Goal: Communication & Community: Share content

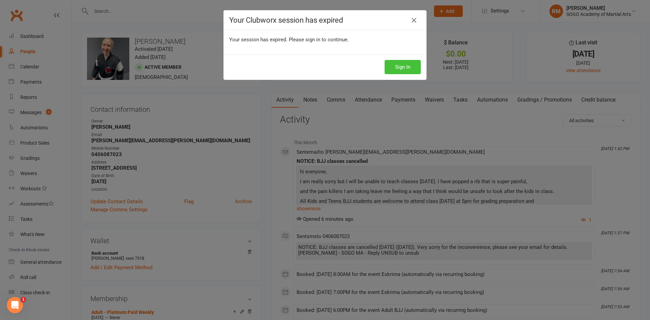
drag, startPoint x: 0, startPoint y: 0, endPoint x: 393, endPoint y: 69, distance: 399.0
click at [393, 69] on button "Sign In" at bounding box center [403, 67] width 36 height 14
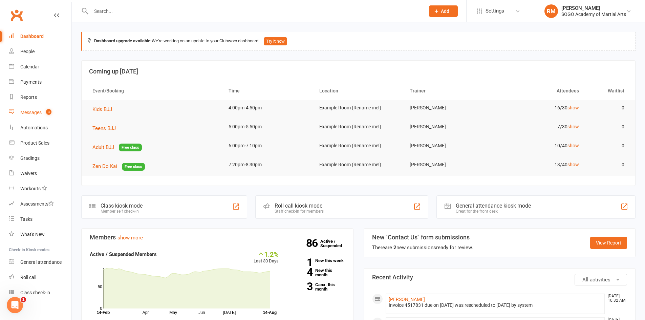
click at [29, 111] on div "Messages" at bounding box center [30, 112] width 21 height 5
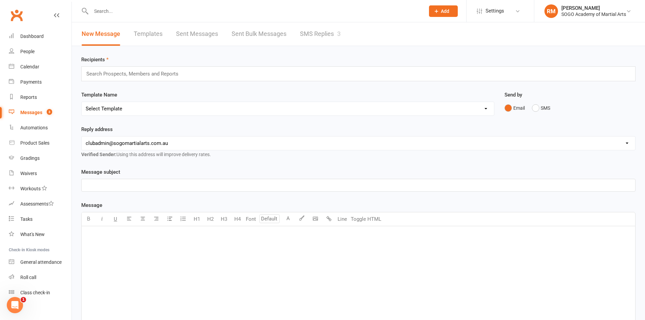
click at [156, 35] on link "Templates" at bounding box center [148, 33] width 29 height 23
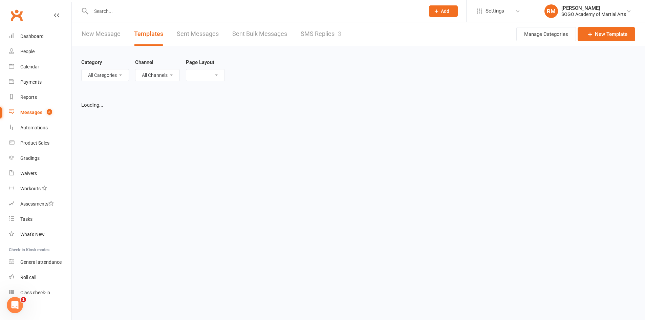
select select "list"
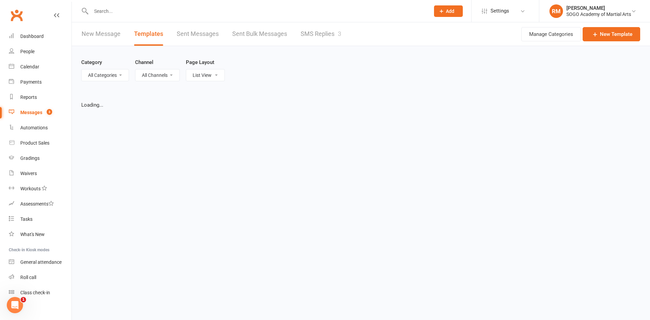
select select "100"
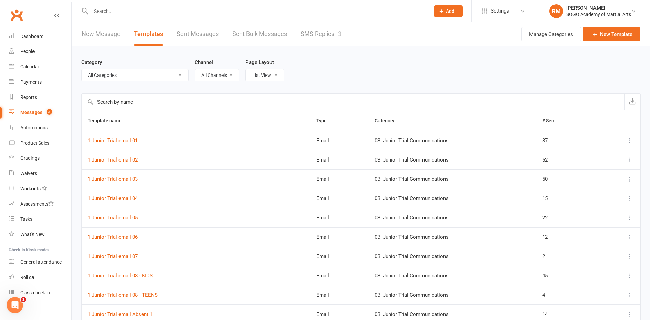
select select "9950"
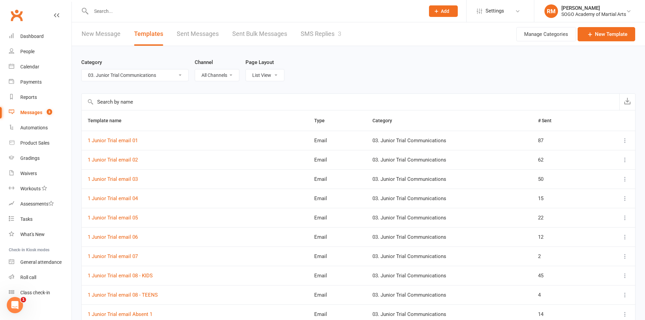
click at [109, 37] on link "New Message" at bounding box center [101, 33] width 39 height 23
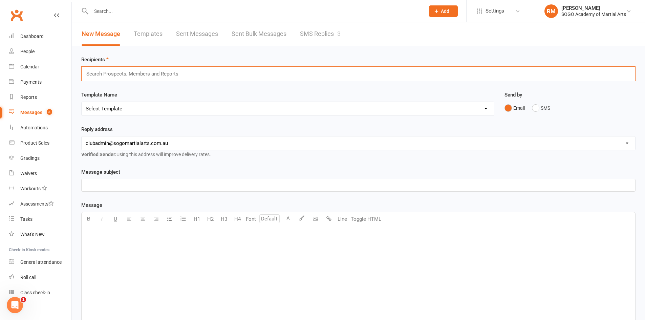
click at [157, 73] on input "text" at bounding box center [135, 73] width 99 height 9
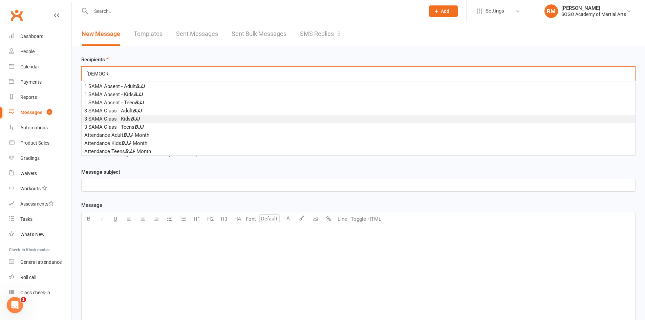
type input "bjj"
click at [128, 120] on span "3 SAMA Class - Kids BJJ" at bounding box center [111, 119] width 55 height 6
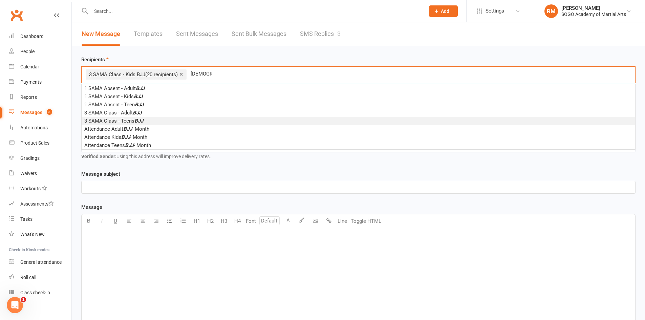
type input "bjj"
click at [152, 120] on li "3 SAMA Class - Teens BJJ" at bounding box center [359, 121] width 554 height 8
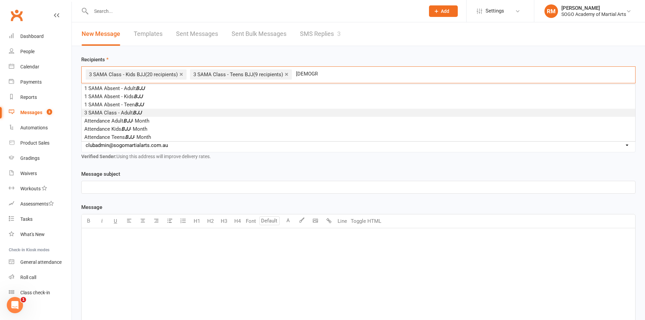
type input "bjj"
click at [148, 113] on li "3 SAMA Class - Adult BJJ" at bounding box center [359, 113] width 554 height 8
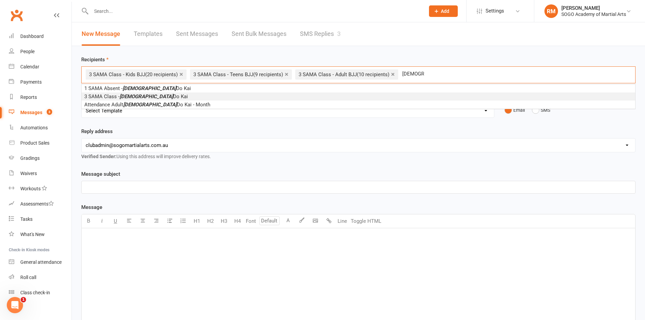
type input "zen"
click at [154, 97] on li "3 SAMA Class - Zen Do Kai" at bounding box center [359, 96] width 554 height 8
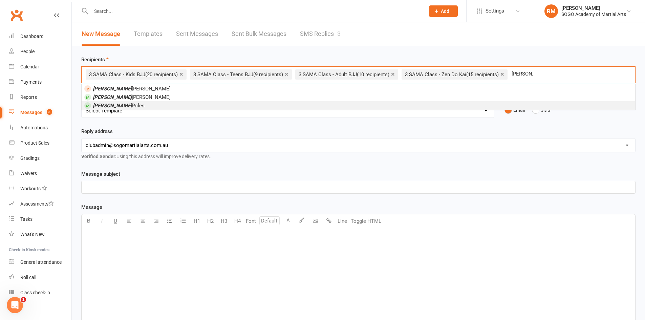
type input "charlie"
click at [132, 108] on li "Charlie Poles" at bounding box center [359, 105] width 554 height 8
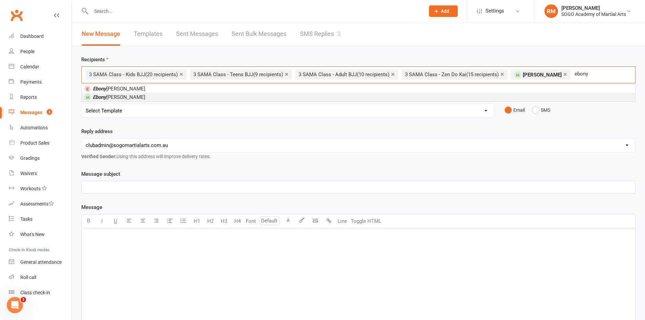
type input "ebony"
click at [133, 98] on li "Ebony Shand" at bounding box center [359, 97] width 554 height 8
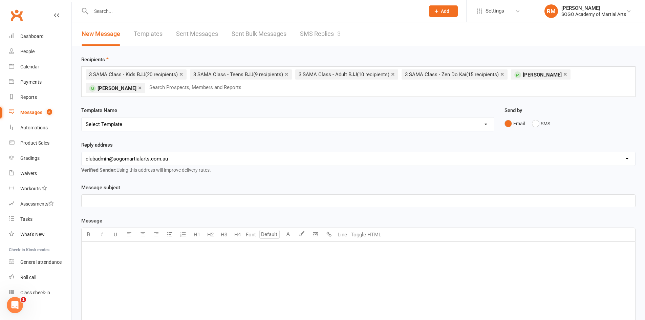
click at [135, 200] on p "﻿" at bounding box center [359, 201] width 546 height 8
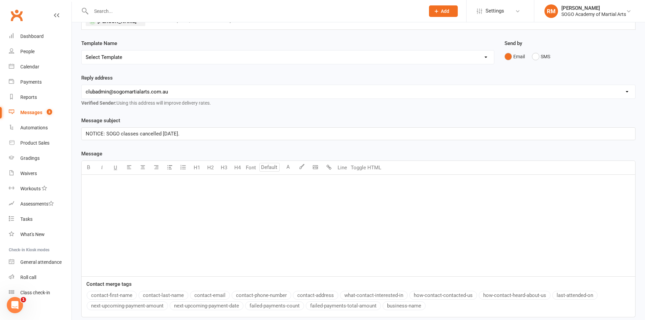
scroll to position [68, 0]
click at [135, 185] on div "﻿" at bounding box center [359, 225] width 554 height 102
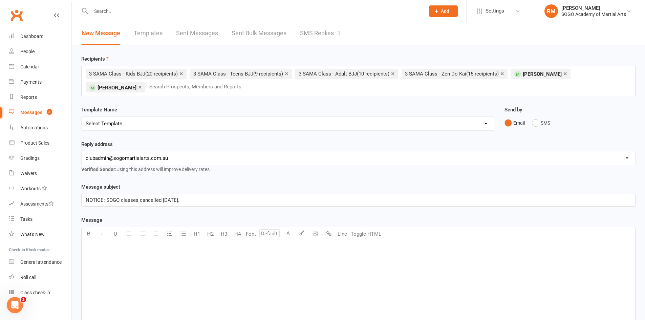
scroll to position [0, 0]
click at [504, 75] on link "×" at bounding box center [503, 74] width 4 height 11
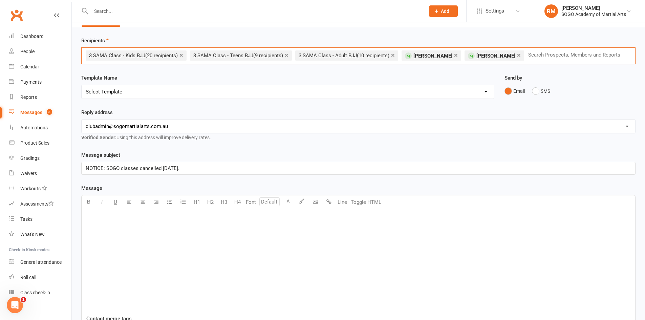
scroll to position [34, 0]
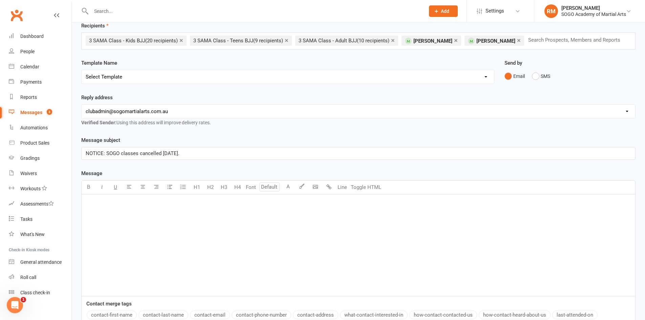
click at [130, 214] on div "﻿" at bounding box center [359, 245] width 554 height 102
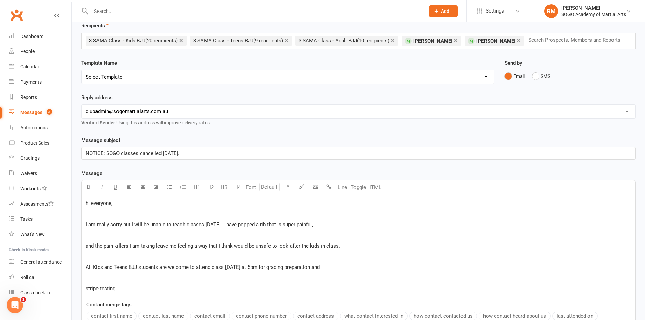
click at [127, 200] on p "hi everyone," at bounding box center [359, 203] width 546 height 8
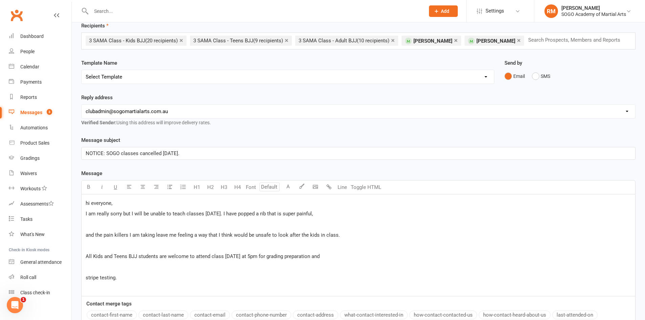
drag, startPoint x: 317, startPoint y: 214, endPoint x: 350, endPoint y: 216, distance: 32.9
click at [317, 214] on p "I am really sorry but I will be unable to teach classes today. I have popped a …" at bounding box center [359, 214] width 546 height 8
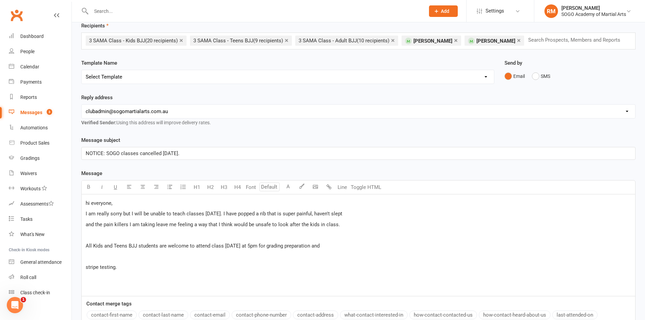
click at [355, 224] on p "and the pain killers I am taking leave me feeling a way that I think would be u…" at bounding box center [359, 225] width 546 height 8
click at [358, 222] on p "and the pain killers I am still taking leave me feeling a way that I think woul…" at bounding box center [359, 225] width 546 height 8
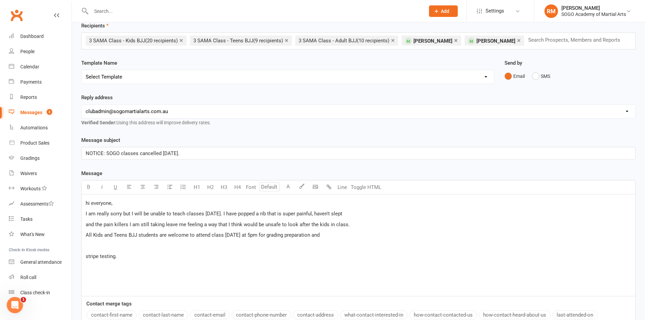
click at [347, 235] on p "All Kids and Teens BJJ students are welcome to attend class on Friday at 5pm fo…" at bounding box center [359, 235] width 546 height 8
drag, startPoint x: 355, startPoint y: 237, endPoint x: 79, endPoint y: 239, distance: 276.8
click at [75, 230] on div "Recipients × 3 SAMA Class - Kids BJJ (20 recipients) × 3 SAMA Class - Teens BJJ…" at bounding box center [359, 200] width 574 height 376
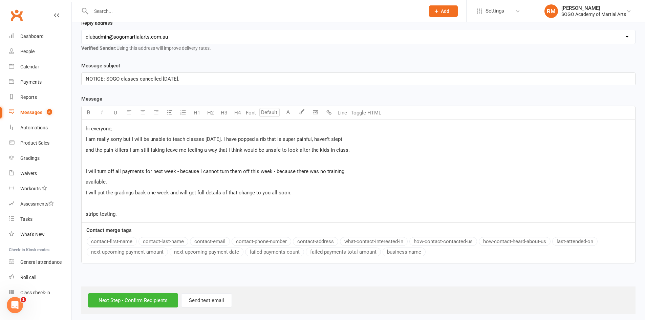
scroll to position [112, 0]
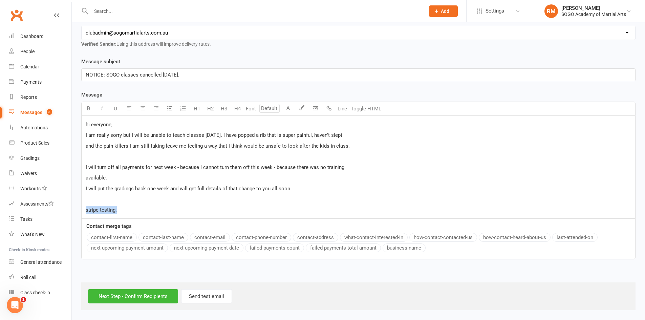
drag, startPoint x: 133, startPoint y: 209, endPoint x: 71, endPoint y: 209, distance: 62.3
click at [71, 209] on ui-view "Prospect Member Non-attending contact Class / event Appointment Grading event T…" at bounding box center [322, 99] width 645 height 421
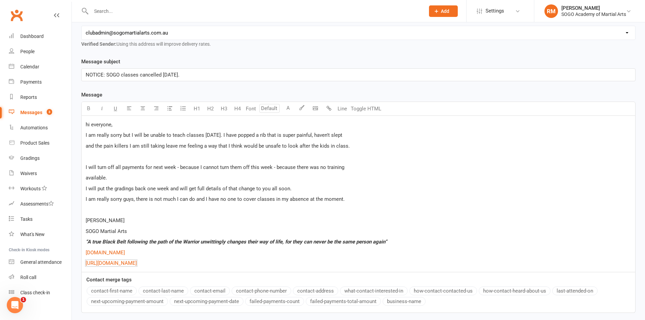
click at [310, 133] on span "I am really sorry but I will be unable to teach classes today. I have popped a …" at bounding box center [214, 135] width 257 height 6
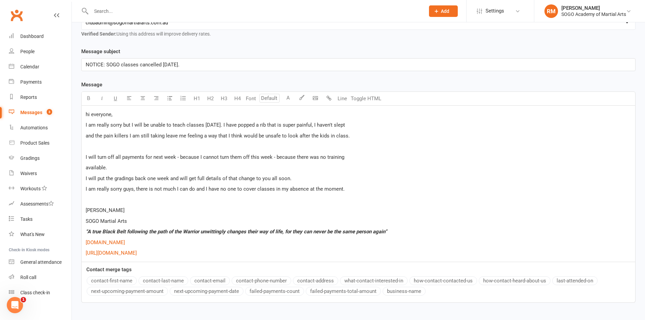
scroll to position [146, 0]
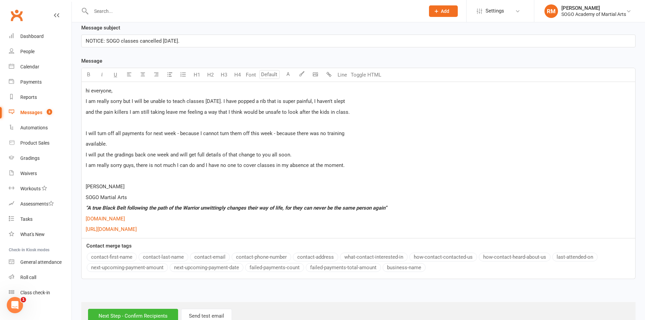
click at [123, 135] on span "I will turn off all payments for next week - because I cannot turn them off thi…" at bounding box center [215, 133] width 259 height 6
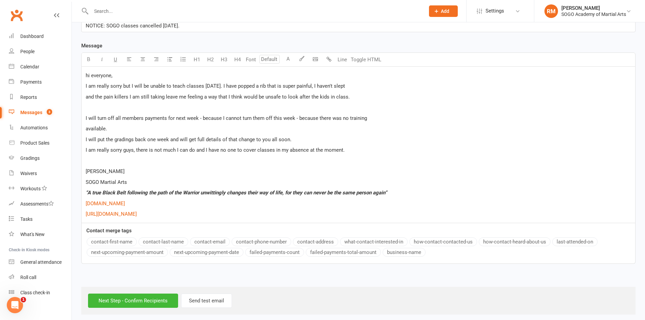
scroll to position [166, 0]
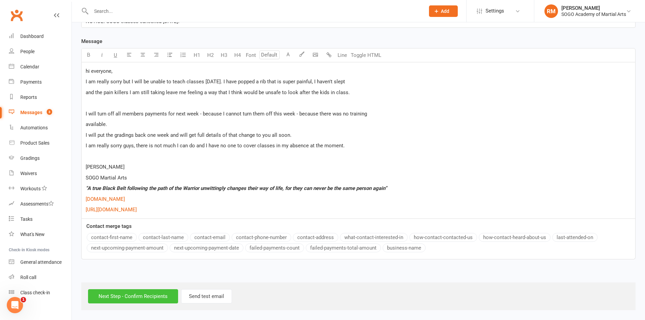
click at [156, 299] on input "Next Step - Confirm Recipients" at bounding box center [133, 296] width 90 height 14
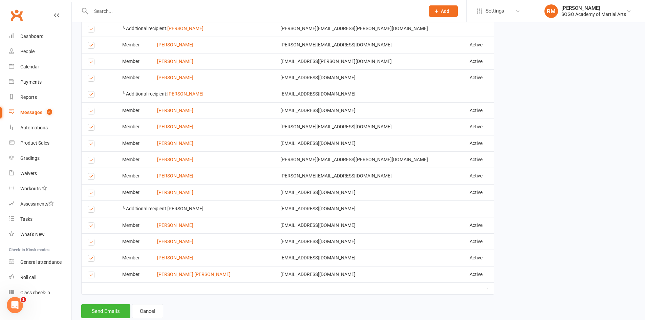
scroll to position [748, 0]
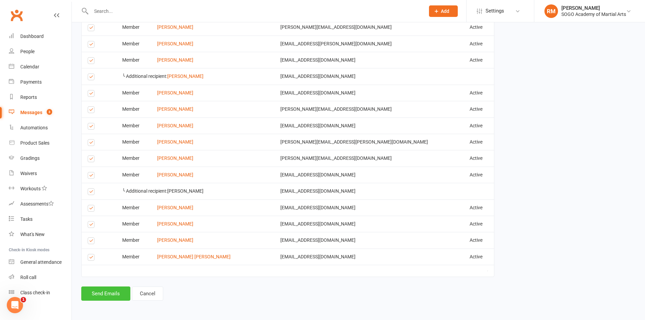
click at [107, 293] on button "Send Emails" at bounding box center [105, 294] width 49 height 14
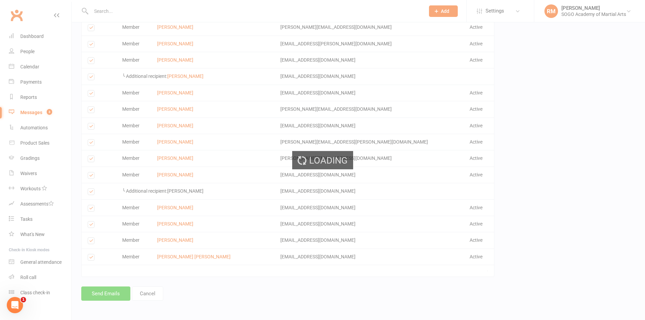
scroll to position [745, 0]
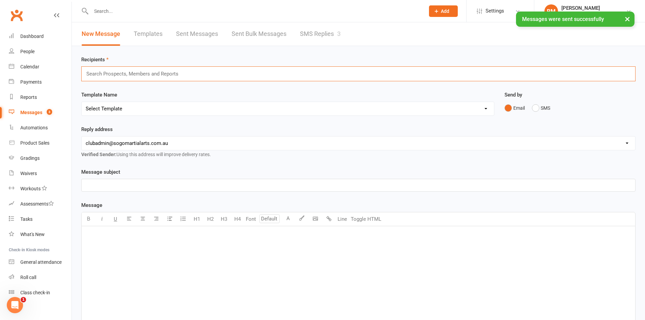
click at [134, 76] on input "text" at bounding box center [135, 73] width 99 height 9
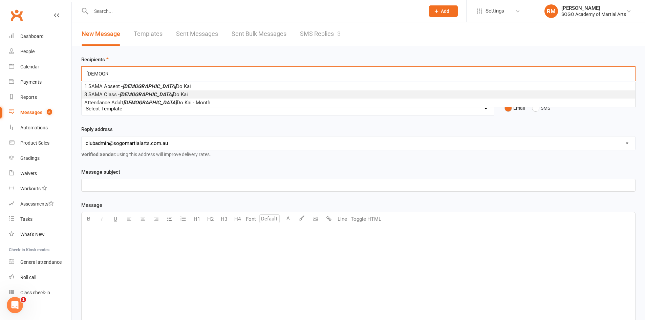
type input "zen"
click at [125, 97] on em "Zen" at bounding box center [147, 94] width 54 height 6
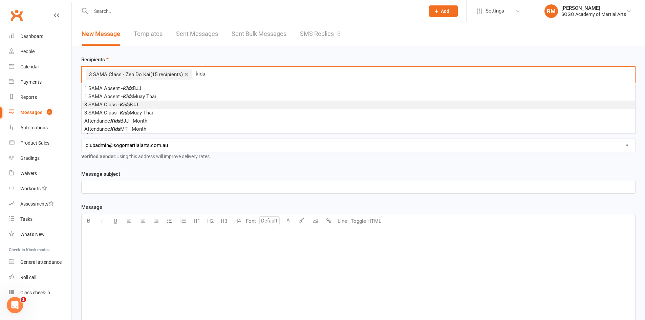
type input "kids"
click at [137, 106] on span "3 SAMA Class - Kids BJJ" at bounding box center [111, 105] width 54 height 6
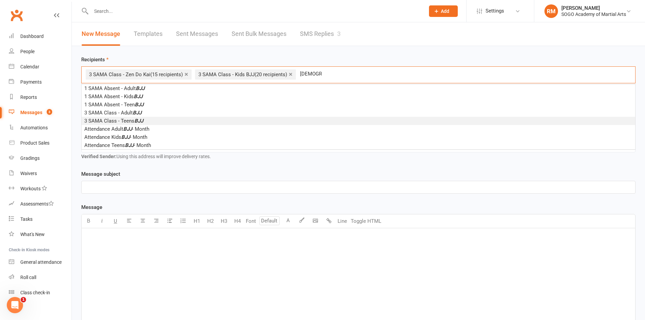
type input "bjj"
click at [133, 120] on span "3 SAMA Class - Teens BJJ" at bounding box center [113, 121] width 59 height 6
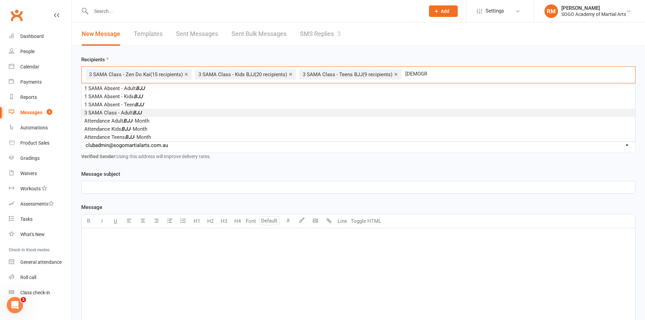
type input "bjj"
click at [128, 113] on span "3 SAMA Class - Adult BJJ" at bounding box center [112, 113] width 57 height 6
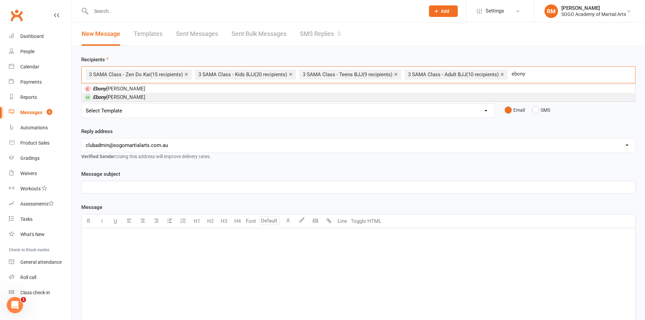
type input "ebony"
click at [208, 97] on li "Ebony Shand" at bounding box center [359, 97] width 554 height 8
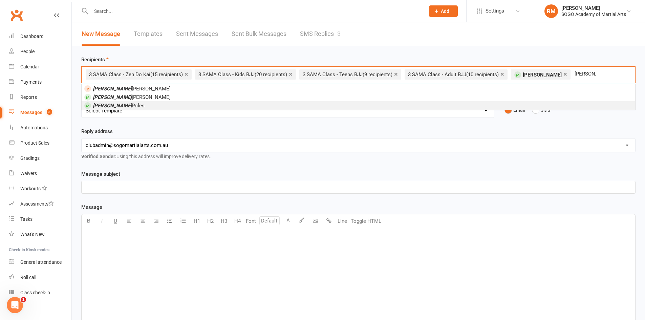
type input "charlie"
click at [164, 106] on li "Charlie Poles" at bounding box center [359, 105] width 554 height 8
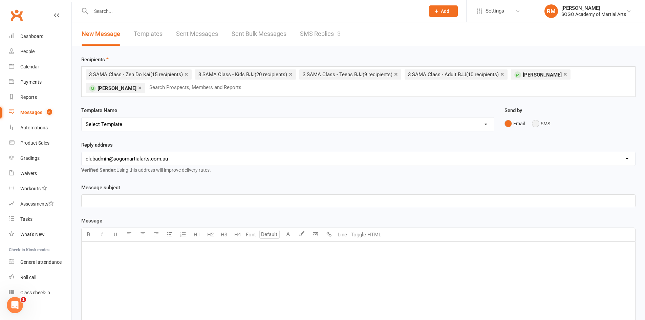
click at [539, 121] on button "SMS" at bounding box center [541, 123] width 18 height 13
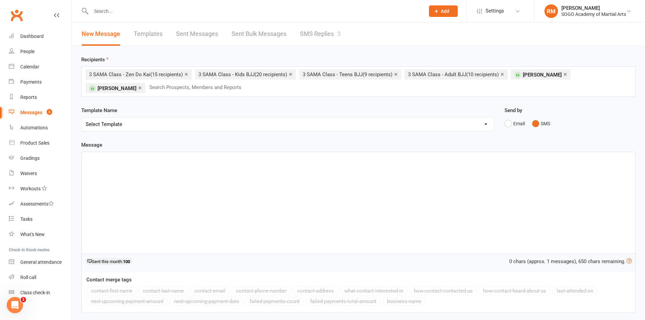
click at [121, 163] on div "﻿" at bounding box center [359, 203] width 554 height 102
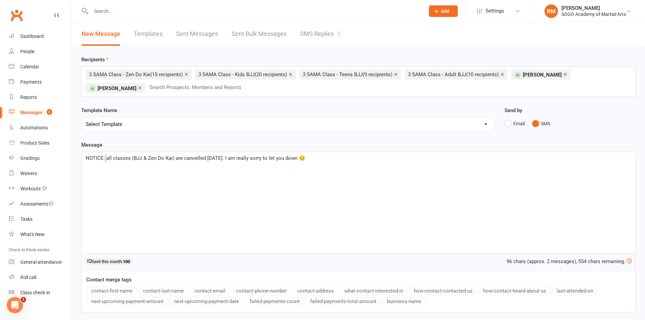
drag, startPoint x: 105, startPoint y: 158, endPoint x: 111, endPoint y: 157, distance: 5.8
click at [105, 158] on span "NOTICE: all classes (BJJ & Zen Do Kai) are cancelled today. I am really sorry t…" at bounding box center [196, 158] width 220 height 6
click at [387, 157] on p "NOTICE: due to instructor illness, all classes (BJJ & Zen Do Kai) are cancelled…" at bounding box center [359, 158] width 546 height 8
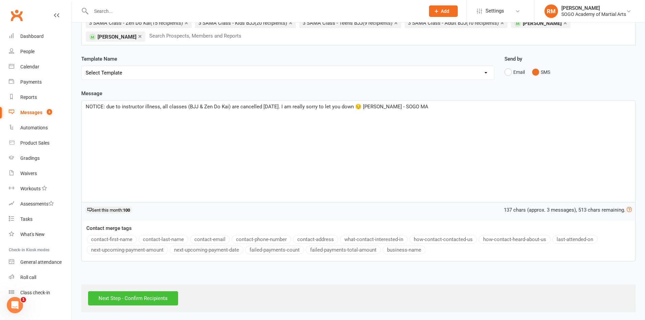
click at [156, 300] on input "Next Step - Confirm Recipients" at bounding box center [133, 298] width 90 height 14
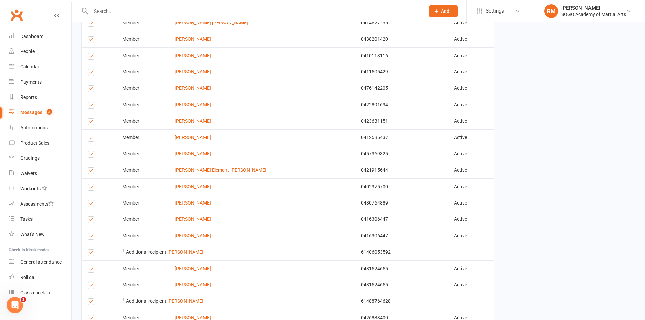
scroll to position [169, 0]
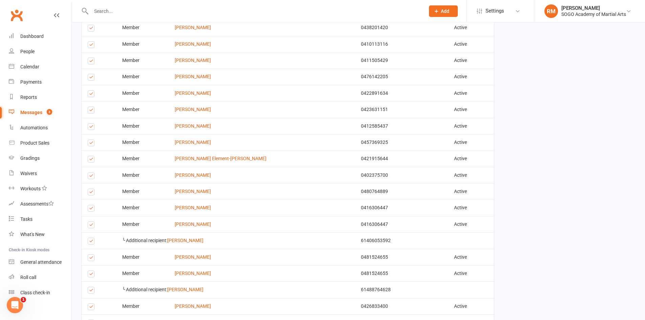
click at [90, 111] on label at bounding box center [92, 111] width 9 height 0
click at [90, 107] on input "checkbox" at bounding box center [90, 107] width 4 height 0
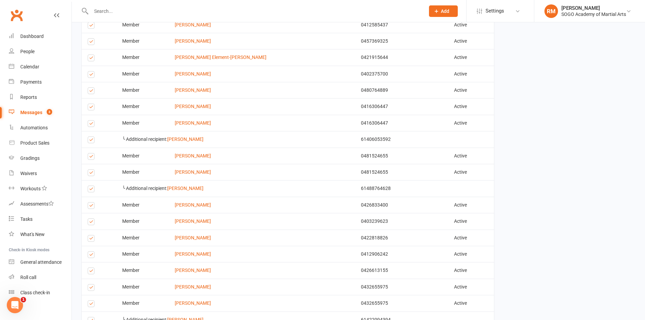
scroll to position [271, 0]
click at [91, 124] on label at bounding box center [92, 124] width 9 height 0
click at [91, 120] on input "checkbox" at bounding box center [90, 120] width 4 height 0
click at [92, 141] on label at bounding box center [92, 141] width 9 height 0
click at [92, 137] on input "checkbox" at bounding box center [90, 137] width 4 height 0
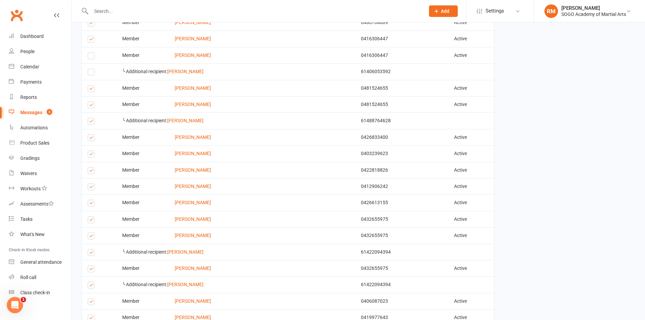
scroll to position [339, 0]
click at [89, 106] on label at bounding box center [92, 106] width 9 height 0
click at [89, 102] on input "checkbox" at bounding box center [90, 102] width 4 height 0
click at [92, 122] on label at bounding box center [92, 122] width 9 height 0
click at [92, 118] on input "checkbox" at bounding box center [90, 118] width 4 height 0
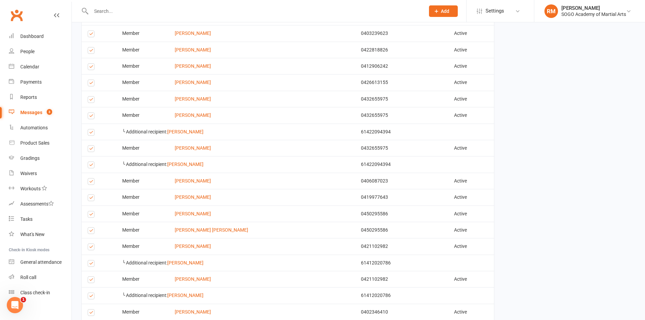
scroll to position [474, 0]
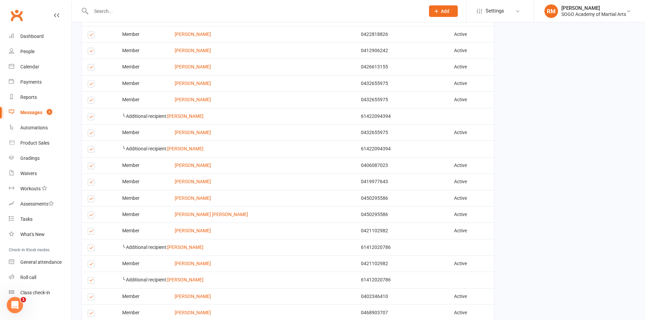
click at [91, 101] on label at bounding box center [92, 101] width 9 height 0
click at [91, 97] on input "checkbox" at bounding box center [90, 97] width 4 height 0
drag, startPoint x: 90, startPoint y: 118, endPoint x: 91, endPoint y: 122, distance: 4.3
click at [90, 118] on label at bounding box center [92, 118] width 9 height 0
click at [90, 114] on input "checkbox" at bounding box center [90, 114] width 4 height 0
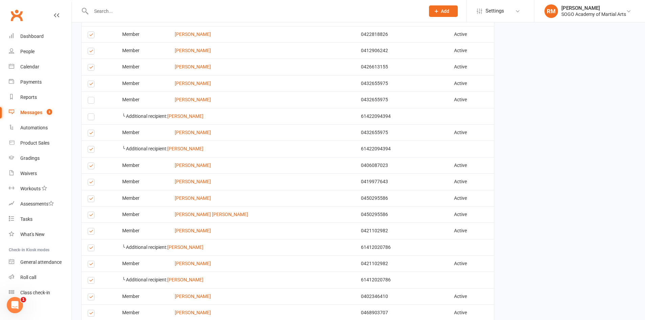
click at [90, 134] on label at bounding box center [92, 134] width 9 height 0
click at [90, 130] on input "checkbox" at bounding box center [90, 130] width 4 height 0
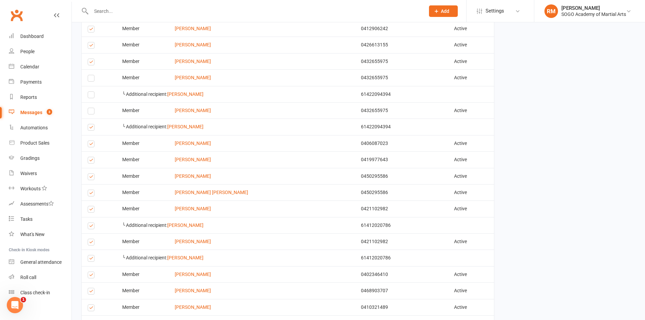
scroll to position [508, 0]
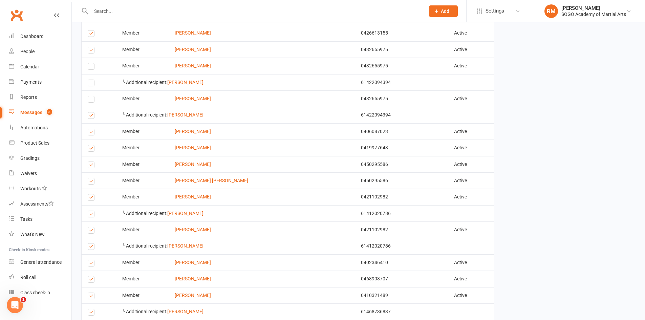
click at [91, 117] on label at bounding box center [92, 117] width 9 height 0
click at [91, 112] on input "checkbox" at bounding box center [90, 112] width 4 height 0
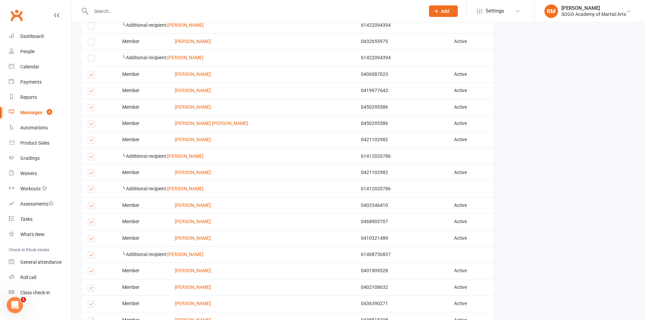
scroll to position [576, 0]
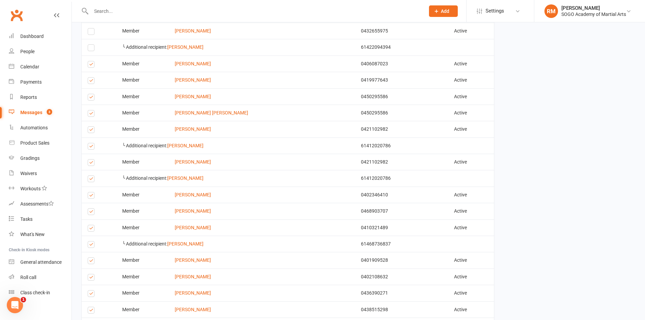
click at [90, 115] on label at bounding box center [92, 115] width 9 height 0
click at [90, 110] on input "checkbox" at bounding box center [90, 110] width 4 height 0
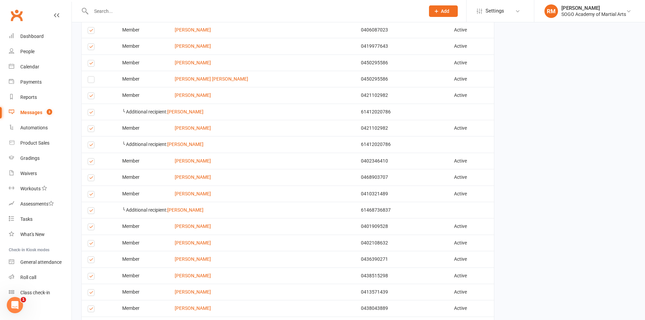
click at [90, 97] on label at bounding box center [92, 97] width 9 height 0
click at [90, 93] on input "checkbox" at bounding box center [90, 93] width 4 height 0
click at [91, 130] on label at bounding box center [92, 130] width 9 height 0
click at [91, 126] on input "checkbox" at bounding box center [90, 126] width 4 height 0
click at [92, 146] on label at bounding box center [92, 146] width 9 height 0
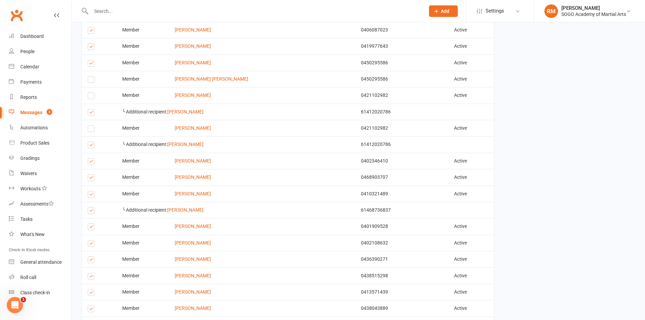
click at [92, 142] on input "checkbox" at bounding box center [90, 142] width 4 height 0
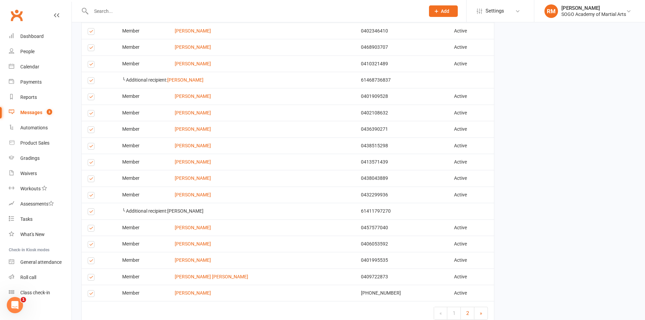
scroll to position [788, 0]
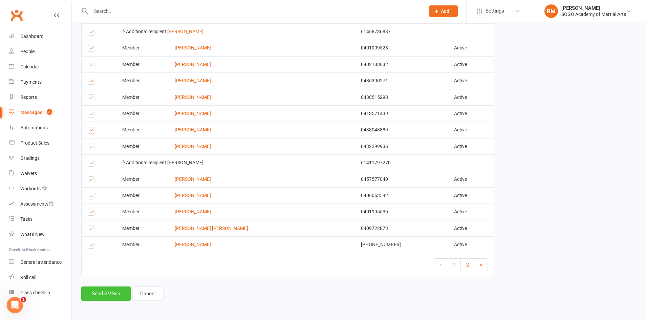
click at [120, 294] on button "Send SMSes" at bounding box center [105, 294] width 49 height 14
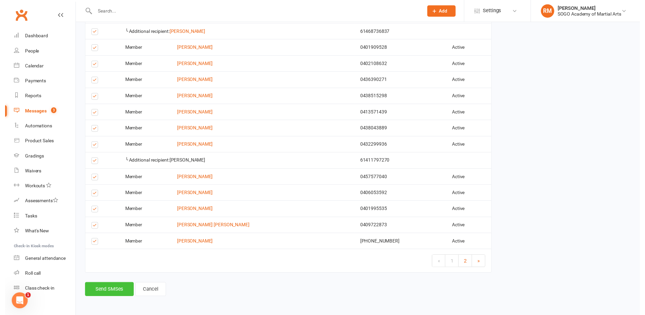
scroll to position [783, 0]
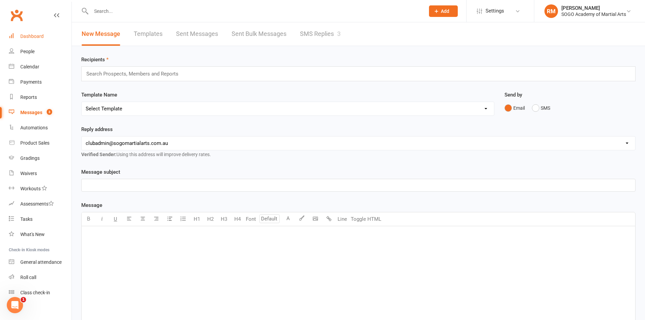
click at [28, 38] on div "Dashboard" at bounding box center [31, 36] width 23 height 5
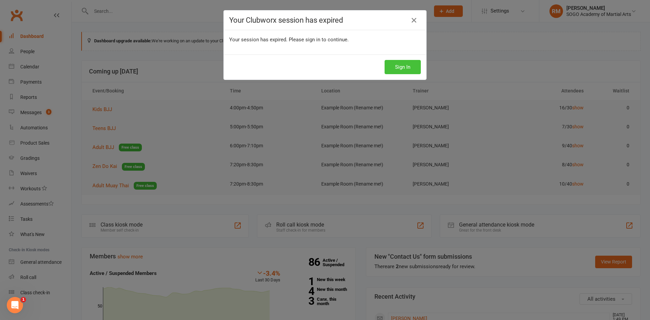
click at [392, 67] on button "Sign In" at bounding box center [403, 67] width 36 height 14
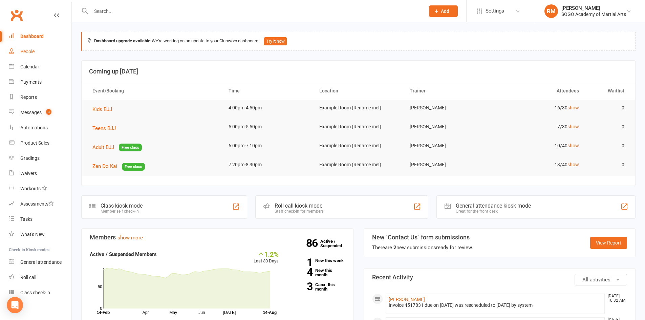
click at [29, 54] on div "People" at bounding box center [27, 51] width 14 height 5
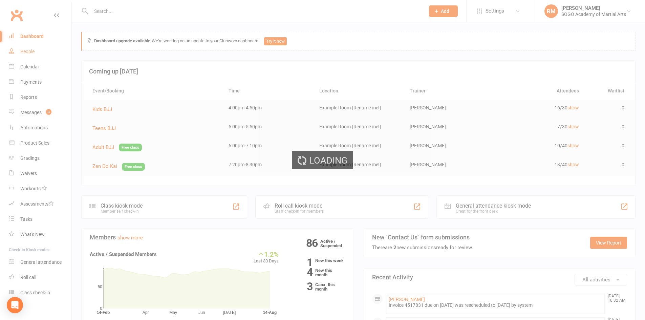
select select "100"
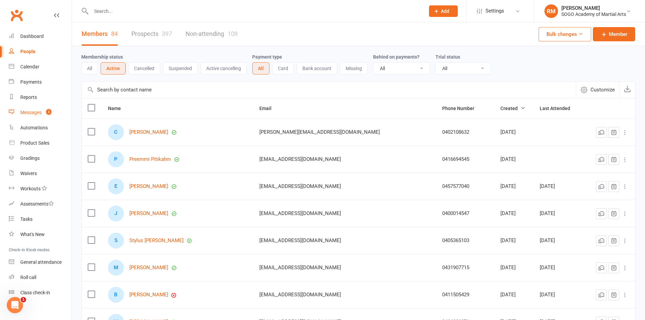
click at [31, 108] on link "Messages 3" at bounding box center [40, 112] width 63 height 15
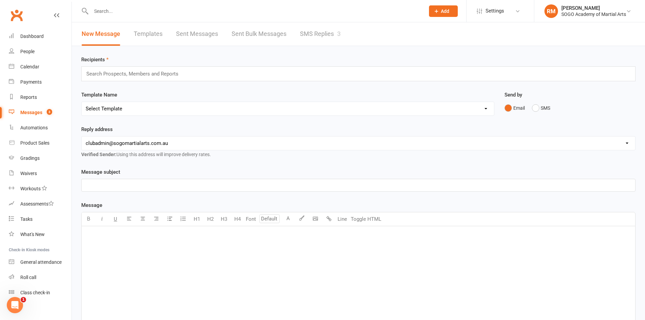
click at [241, 35] on link "Sent Bulk Messages" at bounding box center [259, 33] width 55 height 23
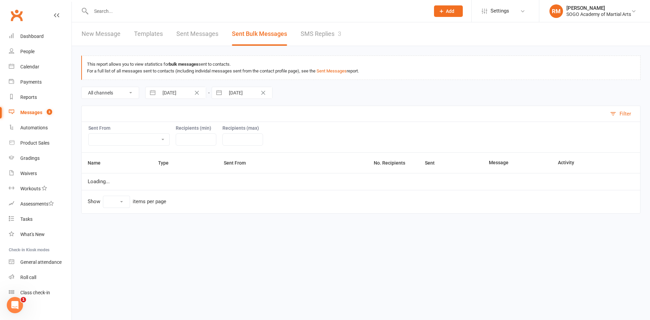
select select "100"
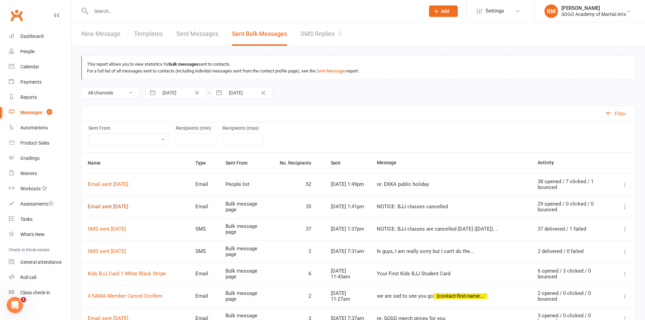
click at [124, 204] on link "Email sent 12 Aug 2025" at bounding box center [108, 207] width 41 height 6
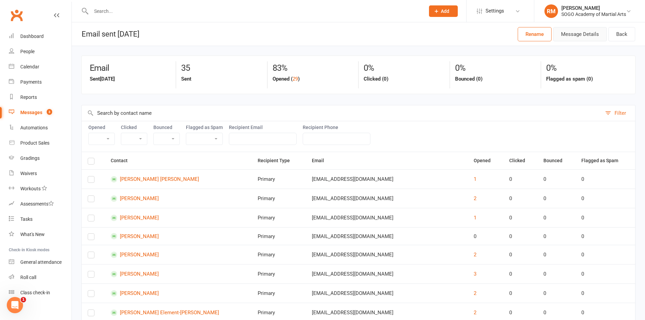
click at [568, 33] on button "Message Details" at bounding box center [581, 34] width 54 height 14
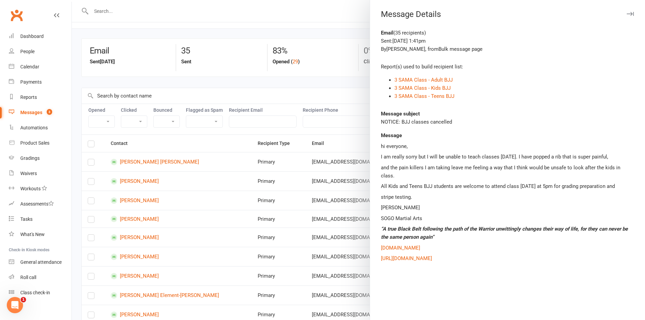
scroll to position [34, 0]
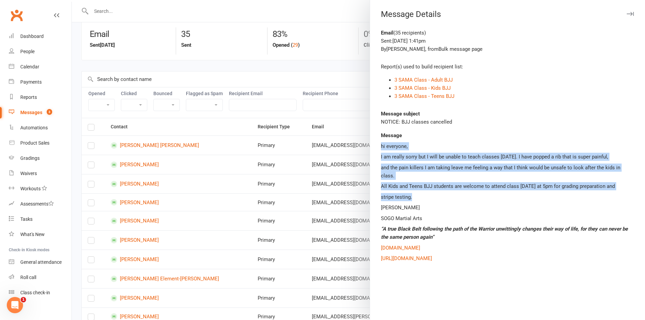
drag, startPoint x: 413, startPoint y: 197, endPoint x: 378, endPoint y: 147, distance: 60.9
click at [372, 148] on div "Email ( 35 recipients ) Sent: Aug 12, 2025 1:41pm By Rob McIntyre , from Bulk m…" at bounding box center [507, 174] width 275 height 291
copy div "hi everyone, I am really sorry but I will be unable to teach classes today. I h…"
click at [627, 13] on icon "button" at bounding box center [630, 14] width 7 height 4
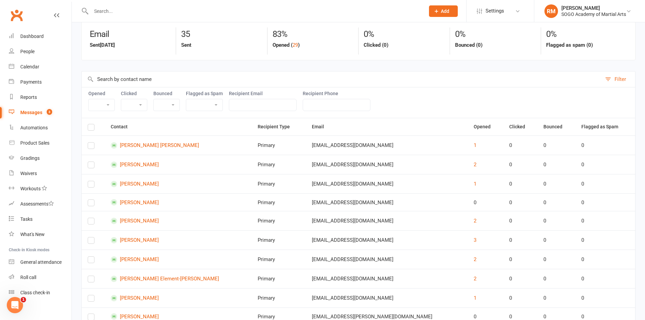
click at [40, 110] on div "Messages" at bounding box center [31, 112] width 22 height 5
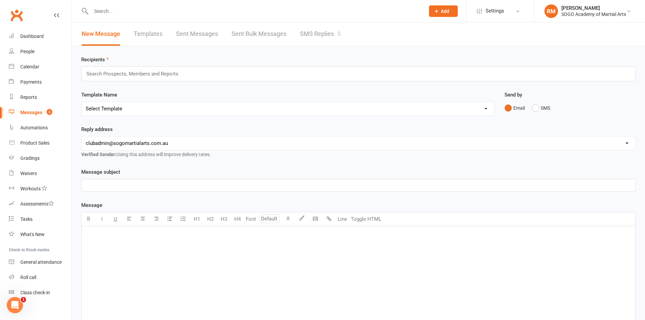
click at [158, 35] on link "Templates" at bounding box center [148, 33] width 29 height 23
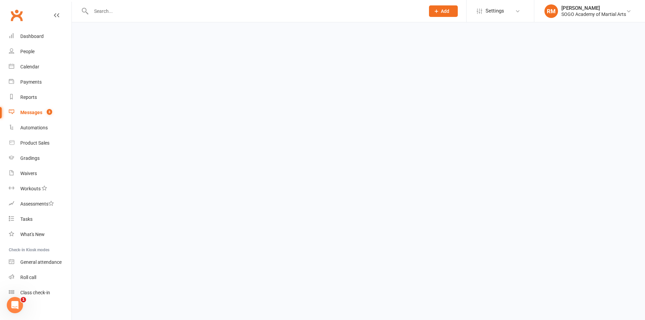
select select "100"
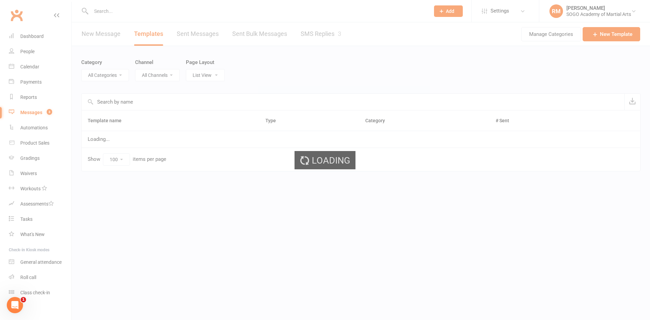
select select "9950"
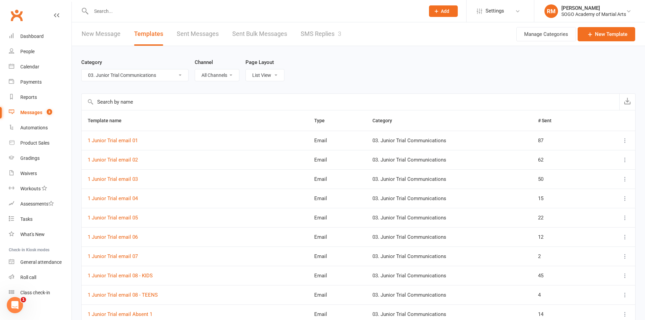
click at [141, 159] on td "1 Junior Trial email 02" at bounding box center [195, 159] width 227 height 19
click at [131, 162] on link "1 Junior Trial email 02" at bounding box center [113, 160] width 50 height 6
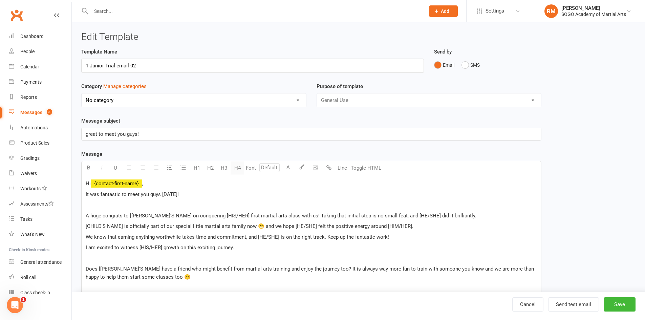
select select "9950"
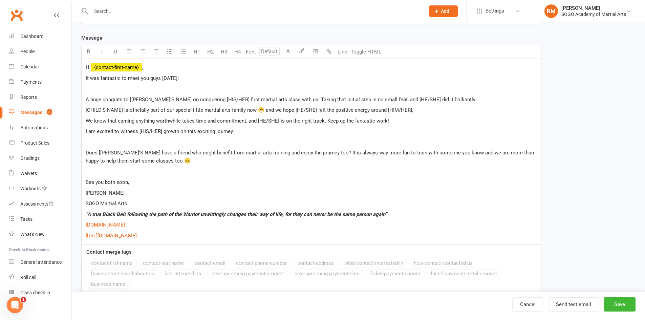
scroll to position [136, 0]
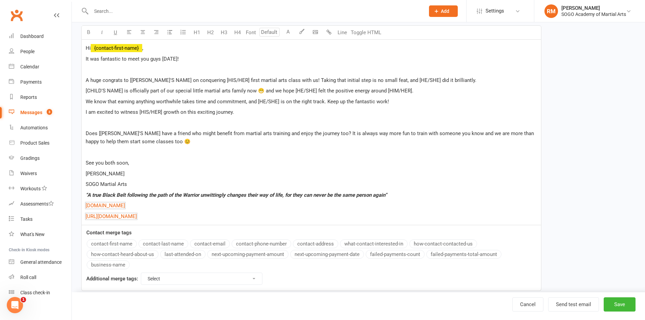
drag, startPoint x: 225, startPoint y: 216, endPoint x: 79, endPoint y: 175, distance: 152.0
click at [77, 173] on div "Template Name 1 Junior Trial email 02 Send by Email SMS Category Manage categor…" at bounding box center [311, 106] width 471 height 389
copy div "Rob SOGO Martial Arts “A true Black Belt following the path of the Warrior unwi…"
